Goal: Task Accomplishment & Management: Use online tool/utility

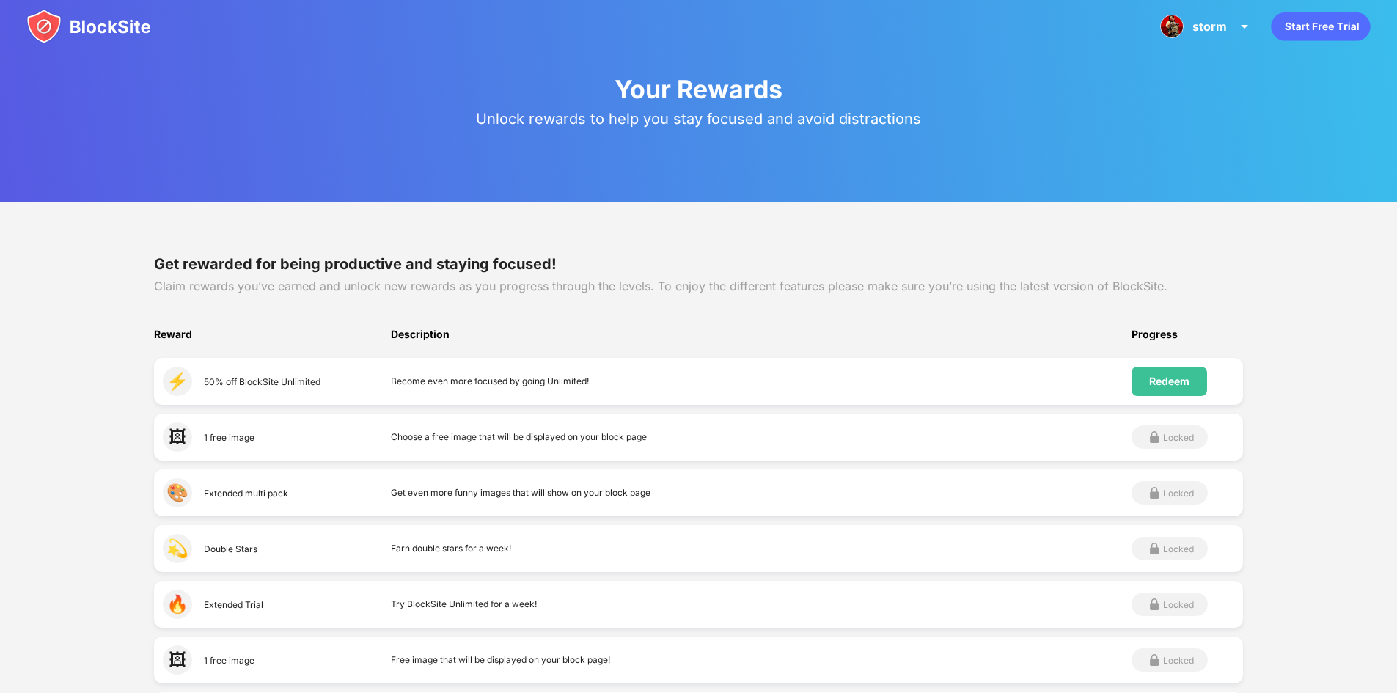
click at [91, 29] on img at bounding box center [88, 26] width 125 height 35
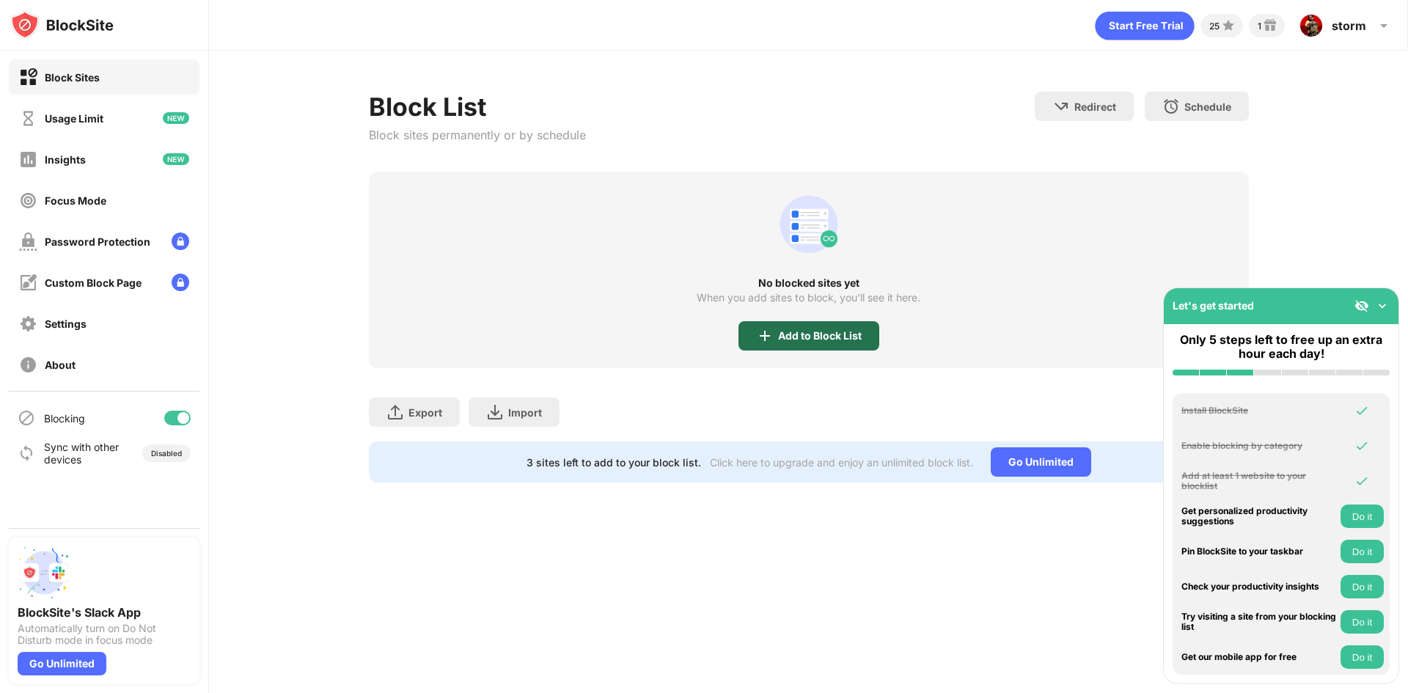
click at [783, 336] on div "Add to Block List" at bounding box center [820, 336] width 84 height 12
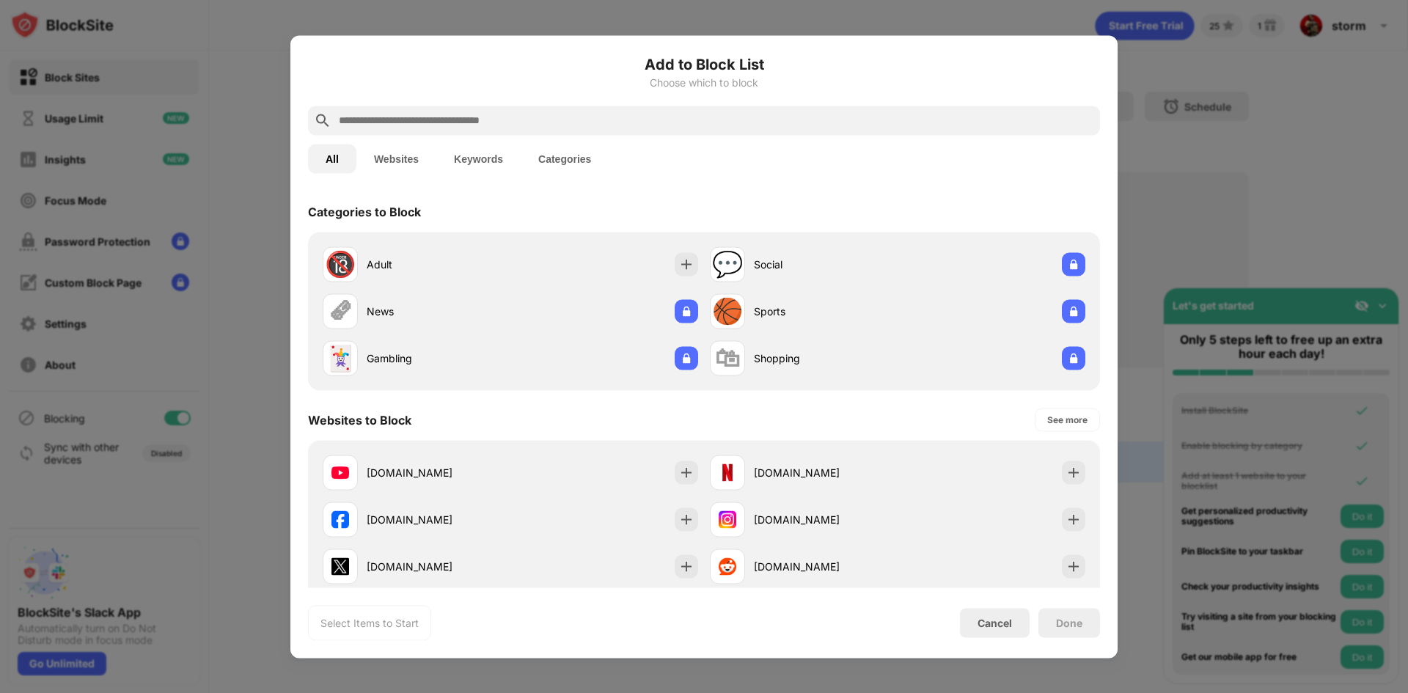
click at [621, 120] on input "text" at bounding box center [715, 120] width 757 height 18
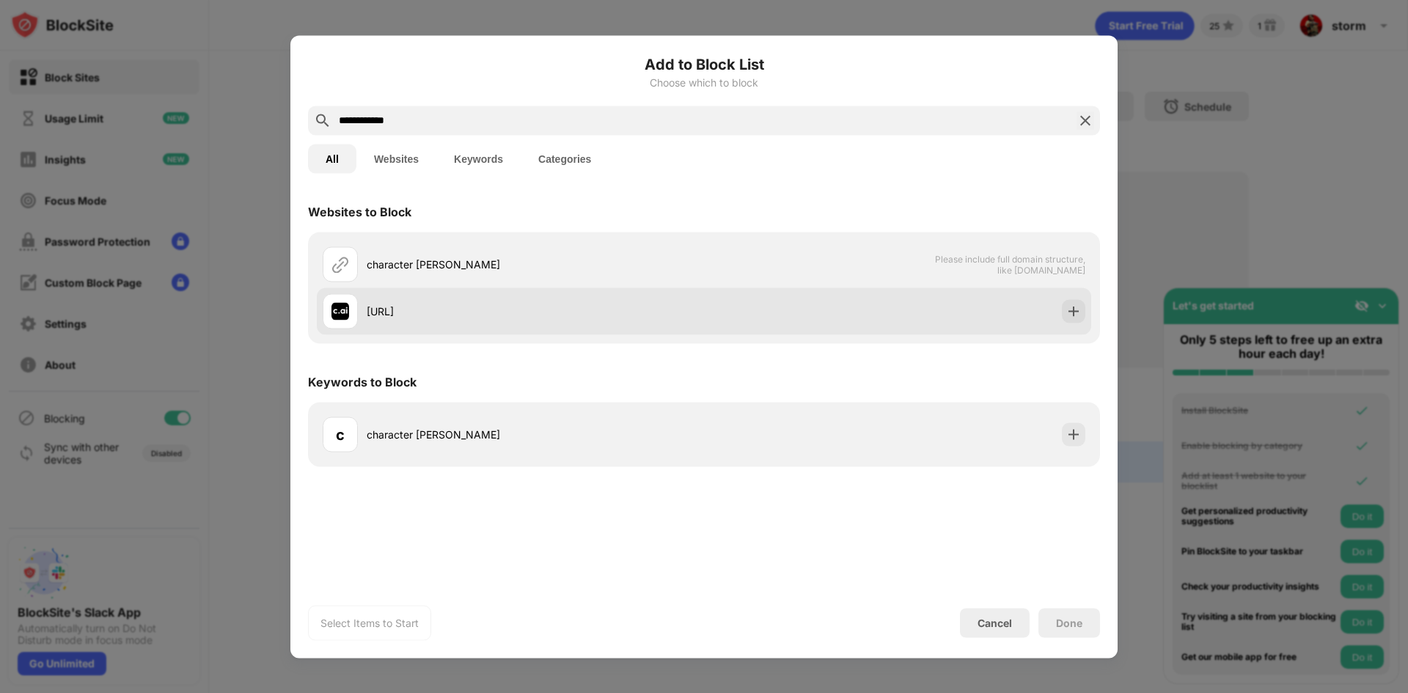
type input "**********"
click at [508, 298] on div "[URL]" at bounding box center [513, 310] width 381 height 35
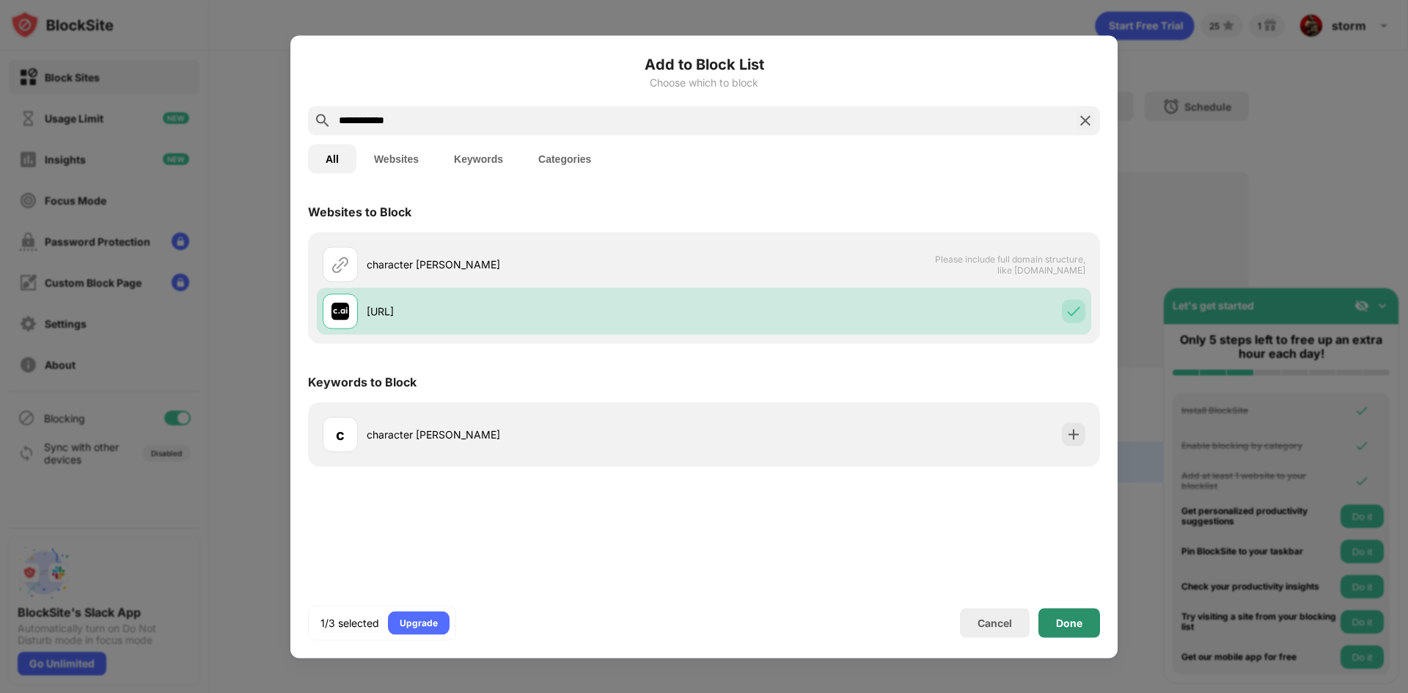
click at [1080, 623] on div "Done" at bounding box center [1069, 623] width 26 height 12
